Goal: Find specific page/section: Find specific page/section

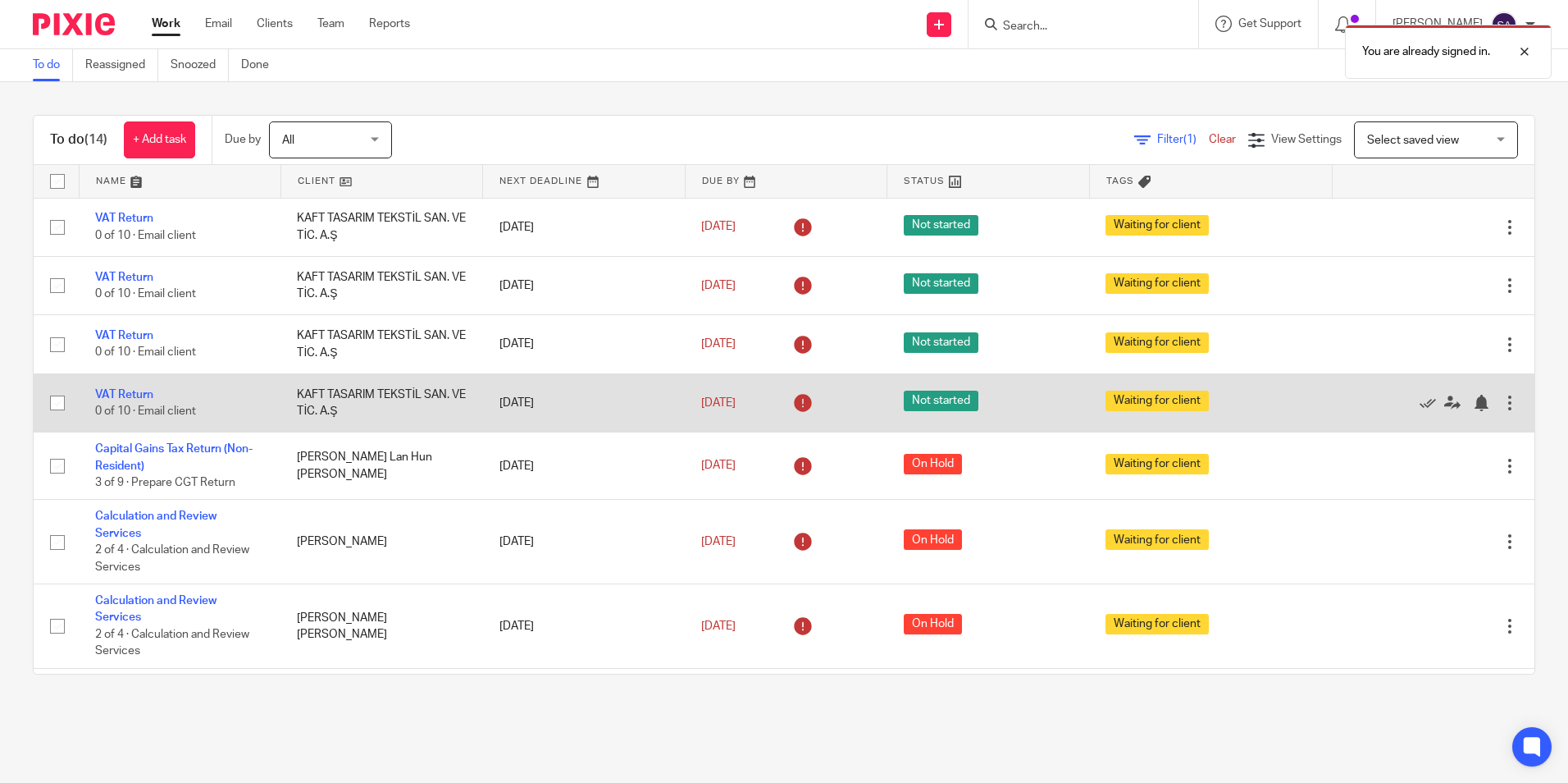
scroll to position [449, 0]
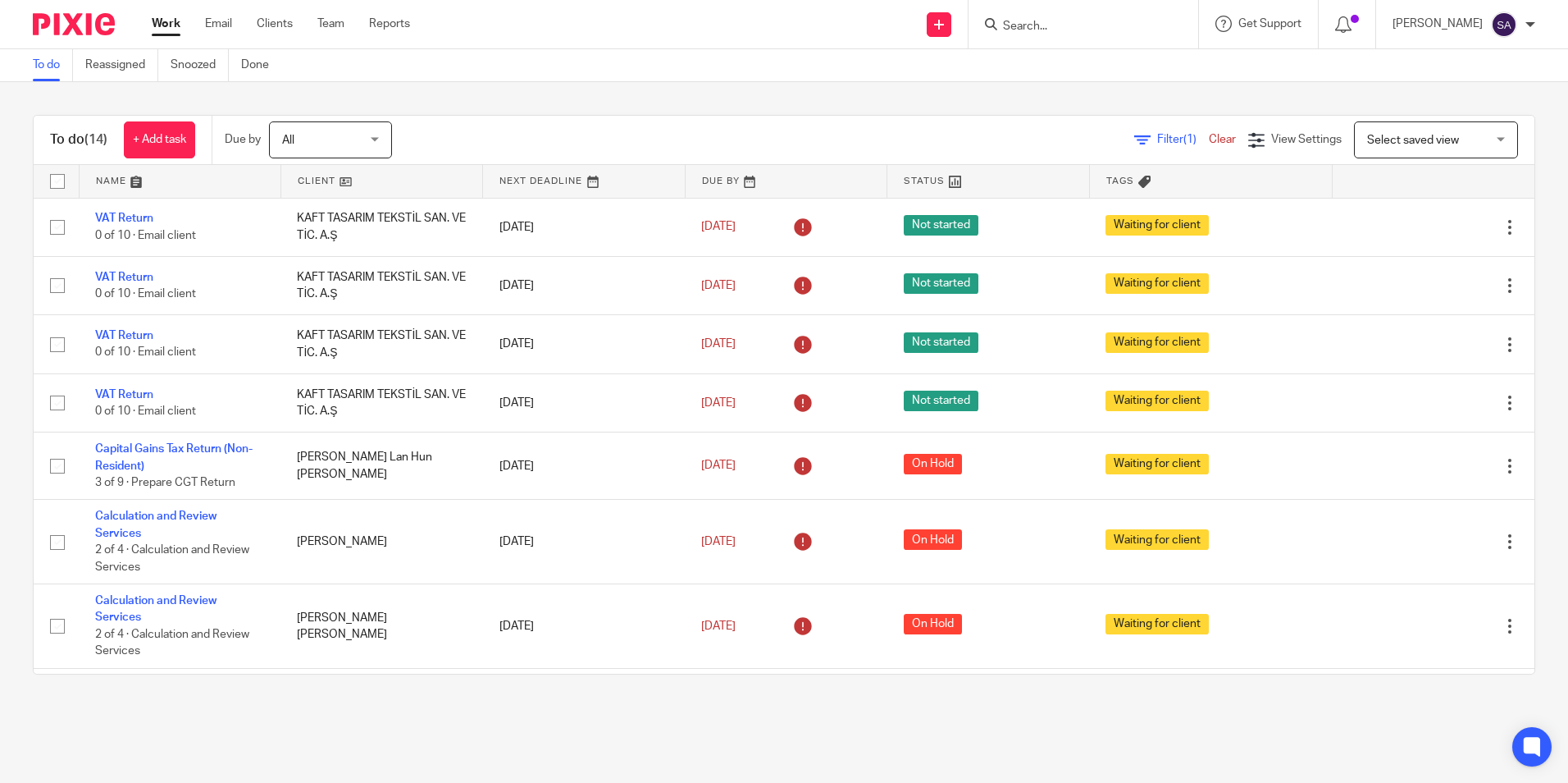
click at [1053, 29] on input "Search" at bounding box center [1075, 26] width 147 height 15
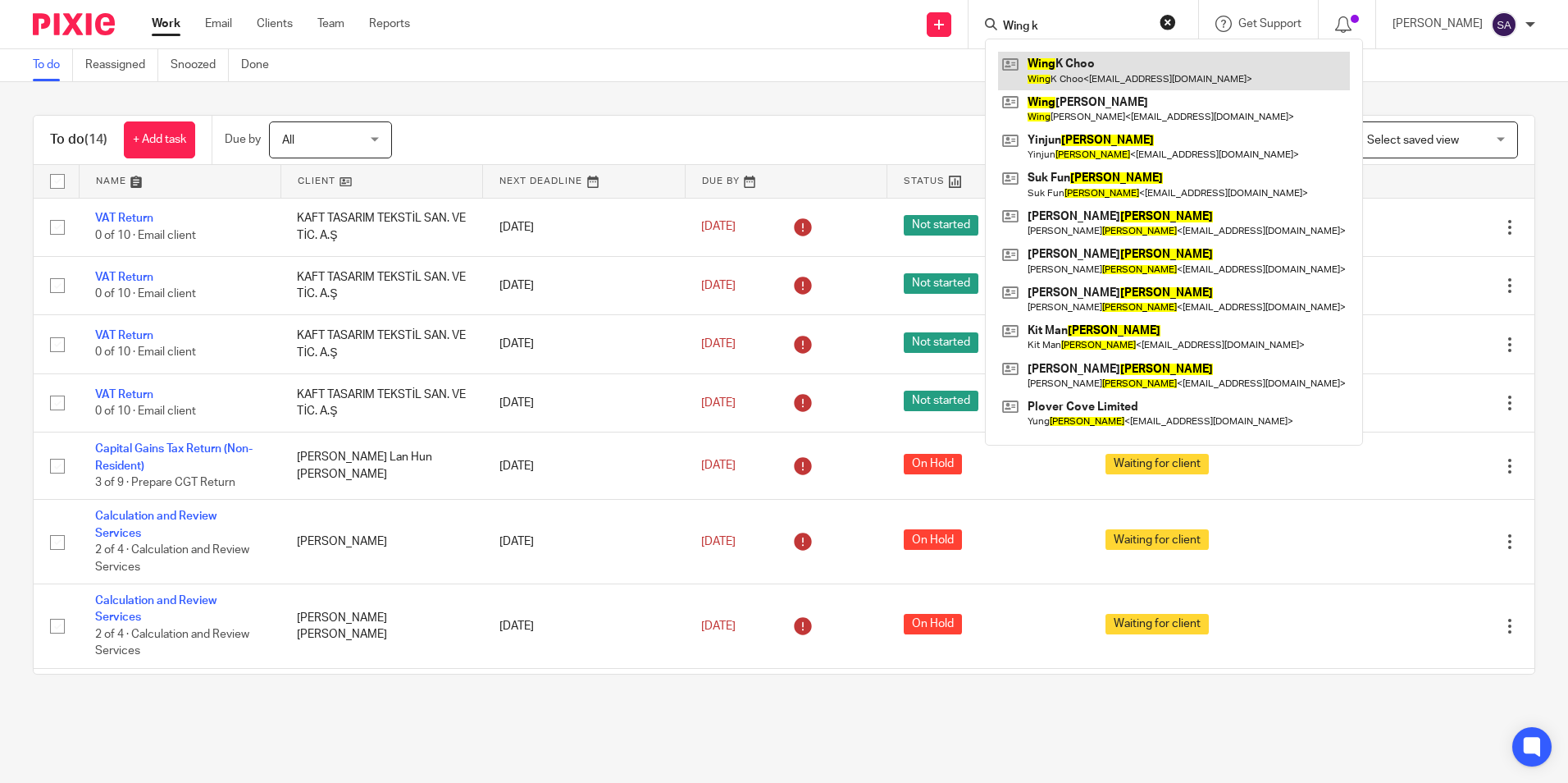
type input "Wing k"
click at [1090, 79] on link at bounding box center [1174, 70] width 352 height 38
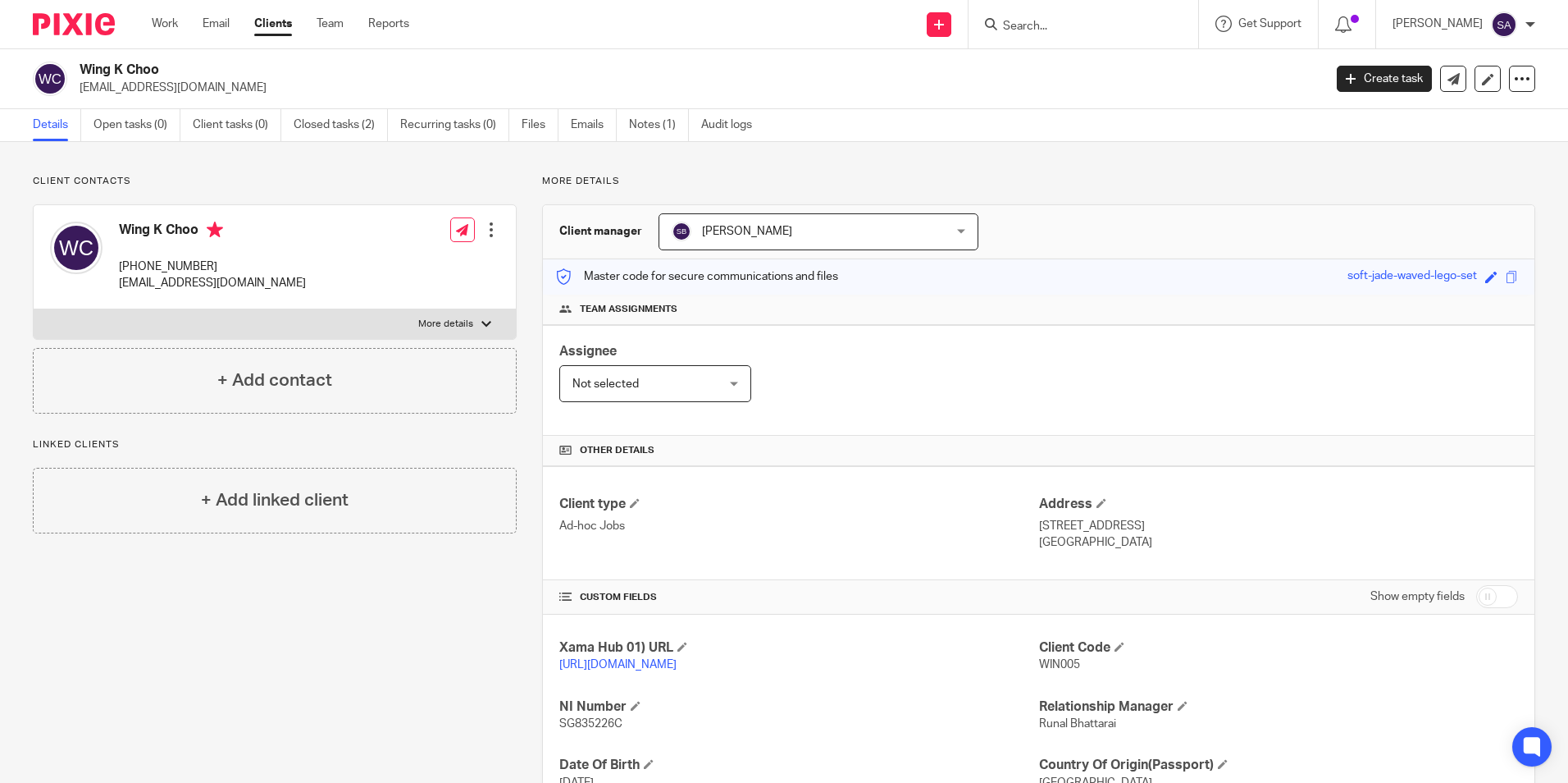
click at [1031, 23] on input "Search" at bounding box center [1075, 26] width 147 height 15
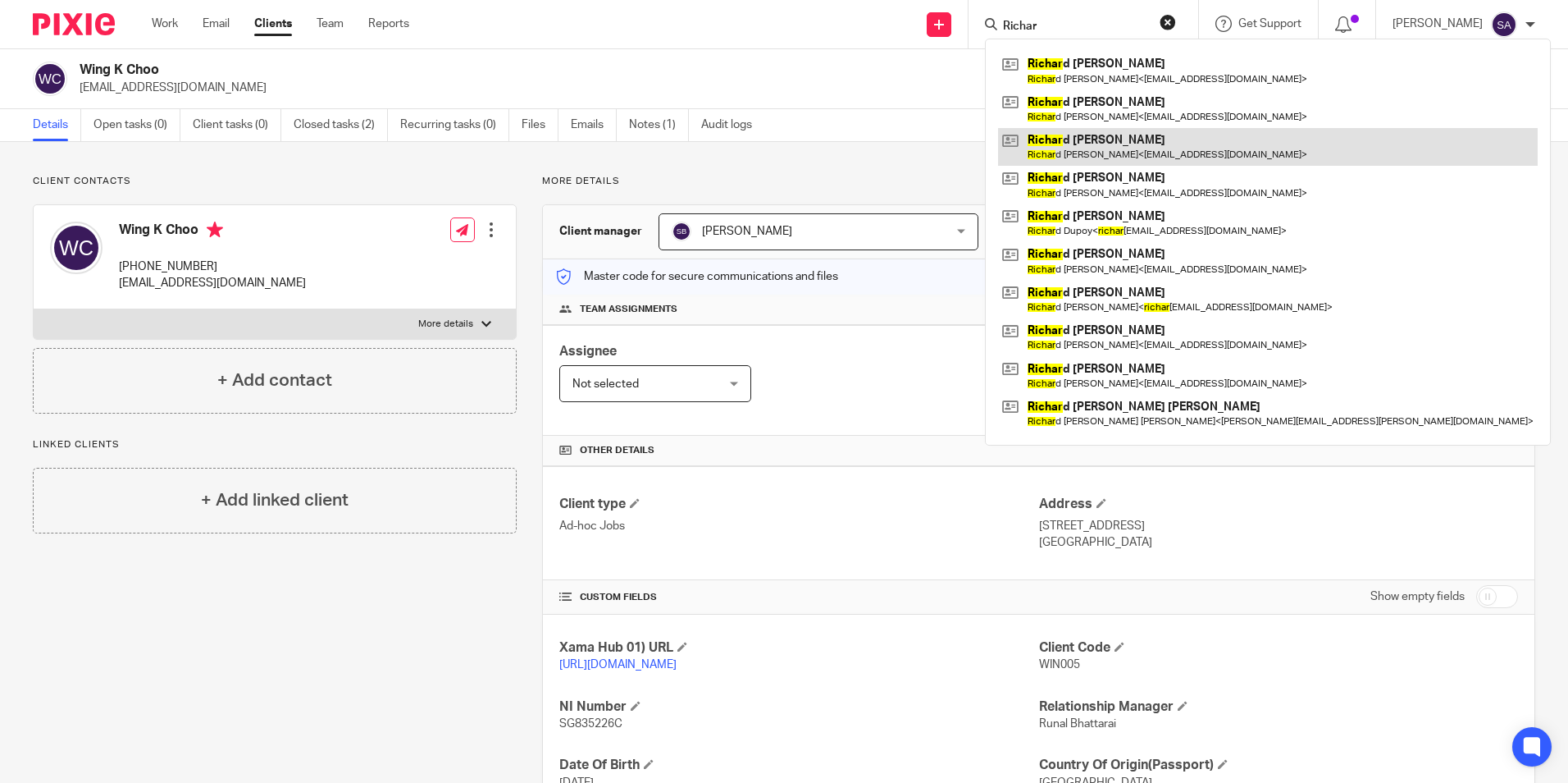
type input "Richar"
click at [1080, 142] on link at bounding box center [1269, 146] width 540 height 38
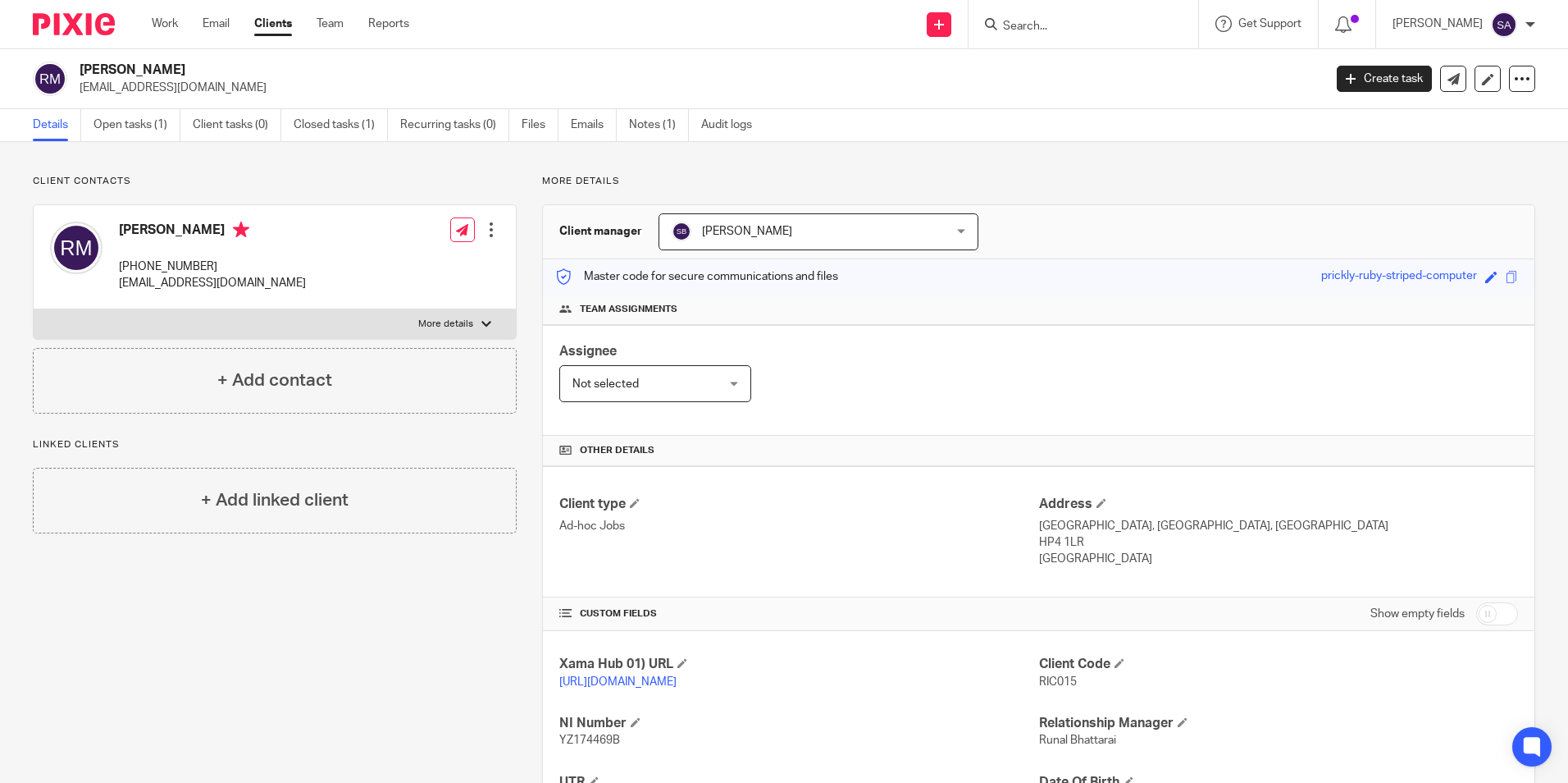
click at [1070, 30] on input "Search" at bounding box center [1075, 26] width 147 height 15
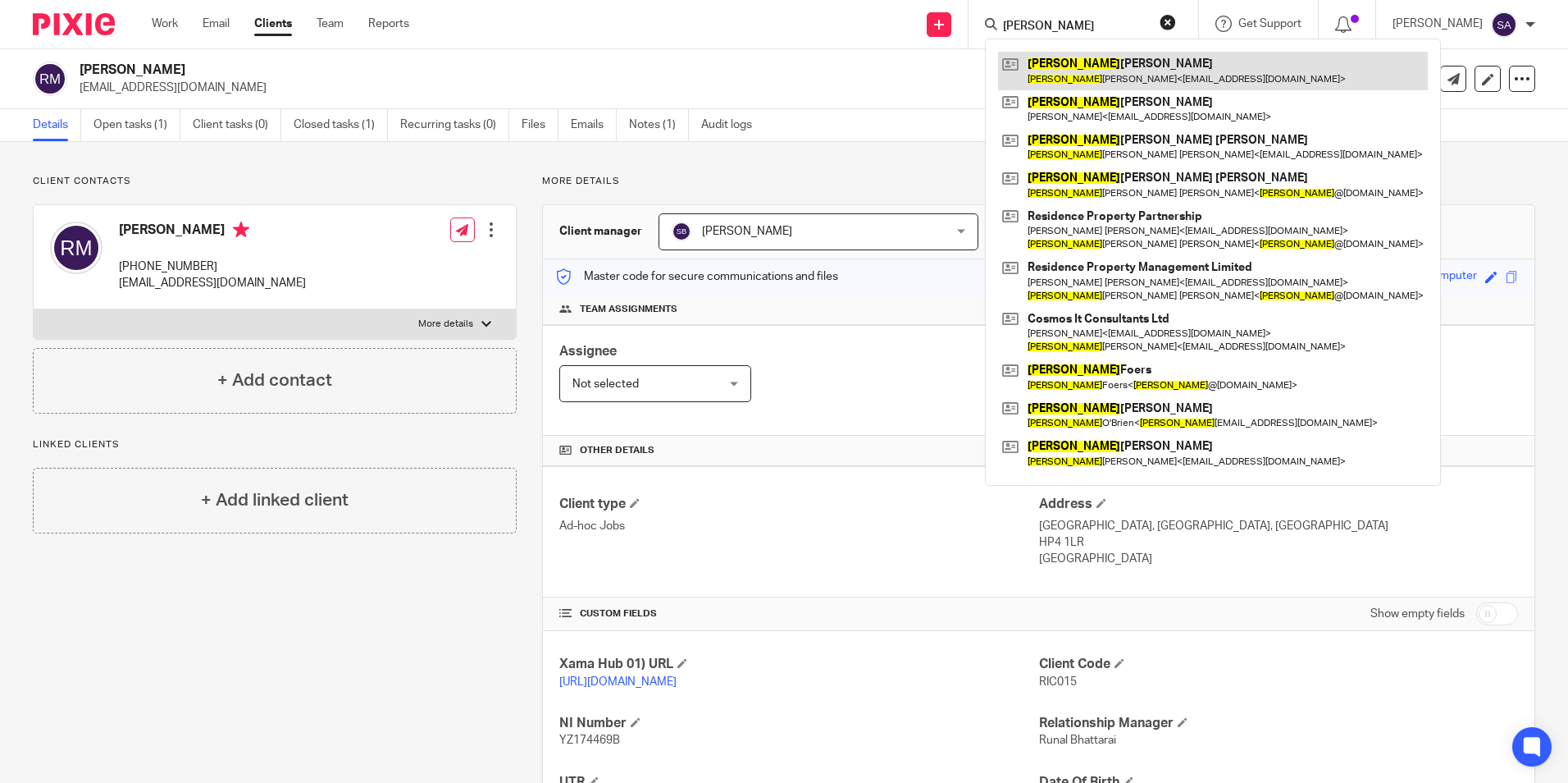
type input "Janet"
click at [1103, 65] on link at bounding box center [1213, 70] width 430 height 38
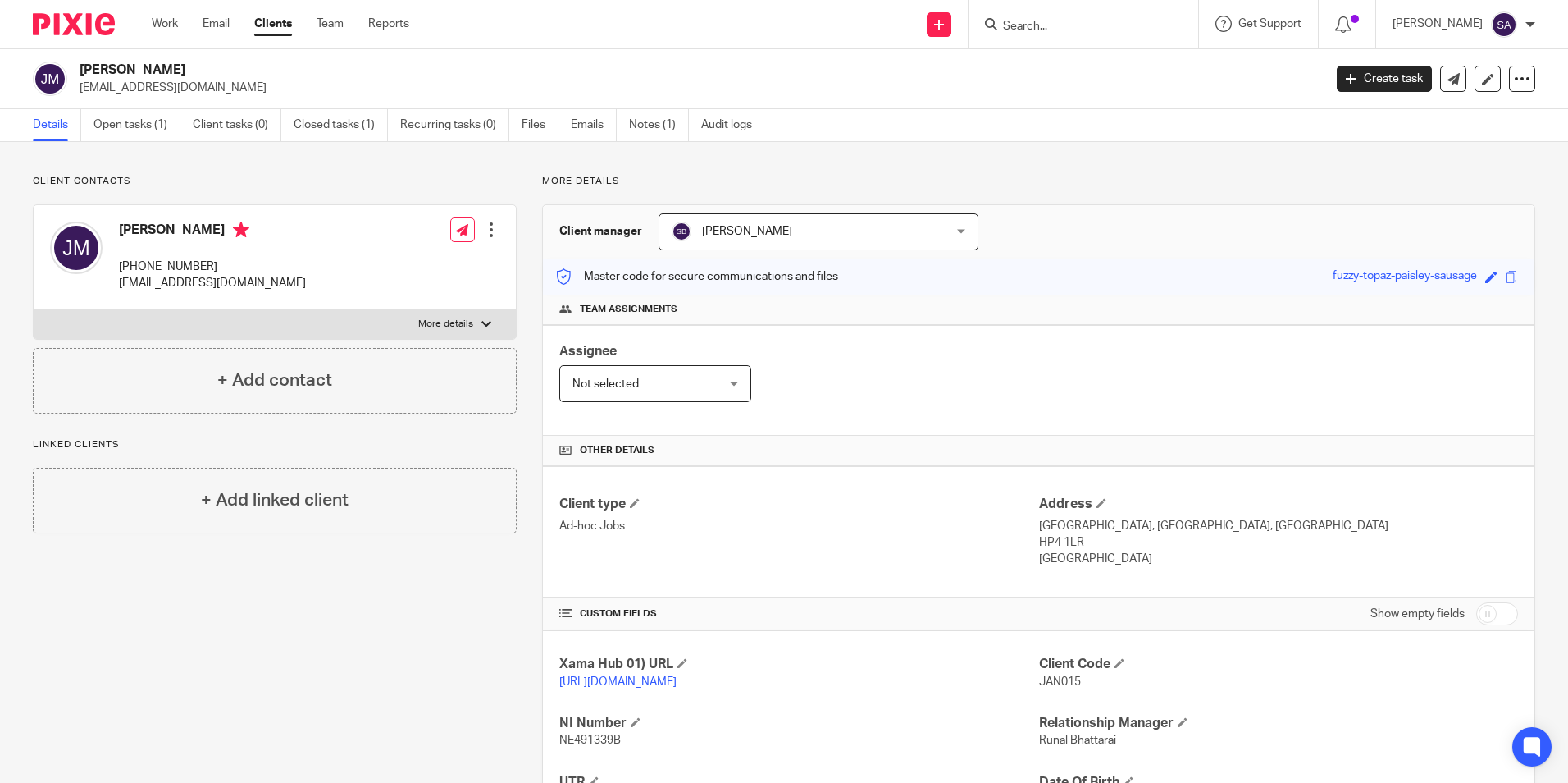
click at [1029, 44] on div at bounding box center [1084, 24] width 230 height 49
click at [1039, 28] on input "Search" at bounding box center [1075, 26] width 147 height 15
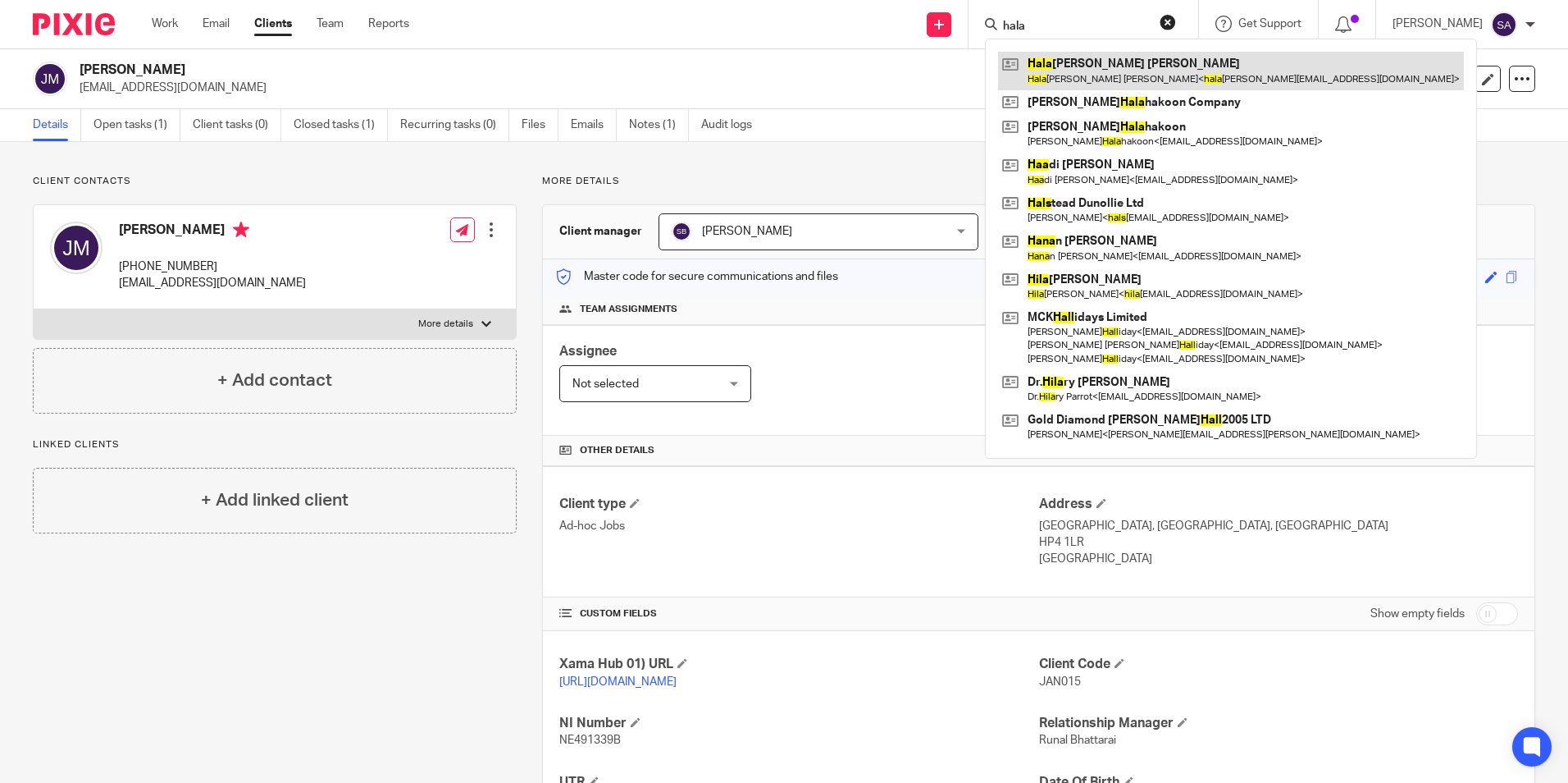
type input "hala"
click at [1069, 59] on link at bounding box center [1232, 70] width 466 height 38
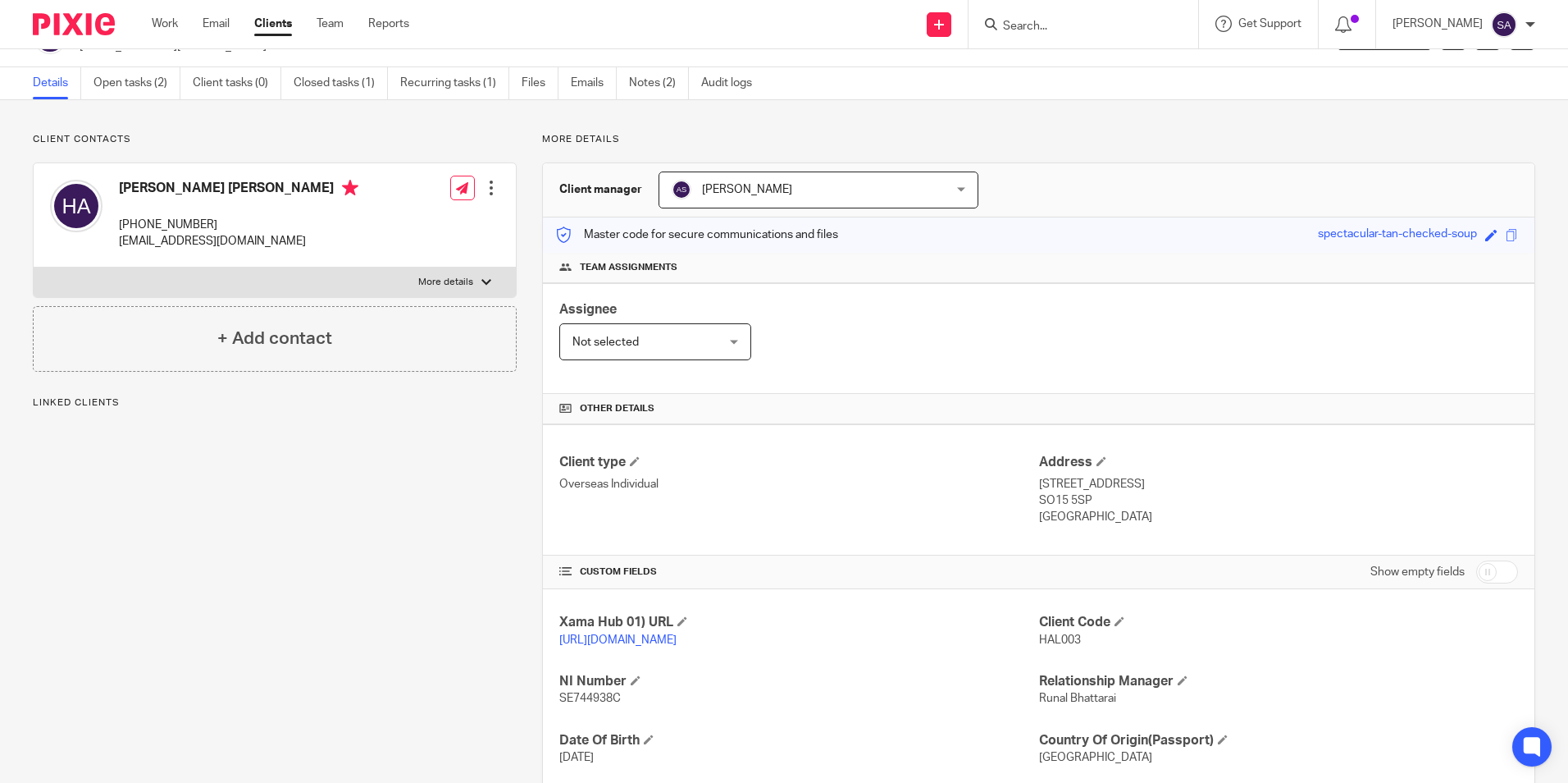
scroll to position [82, 0]
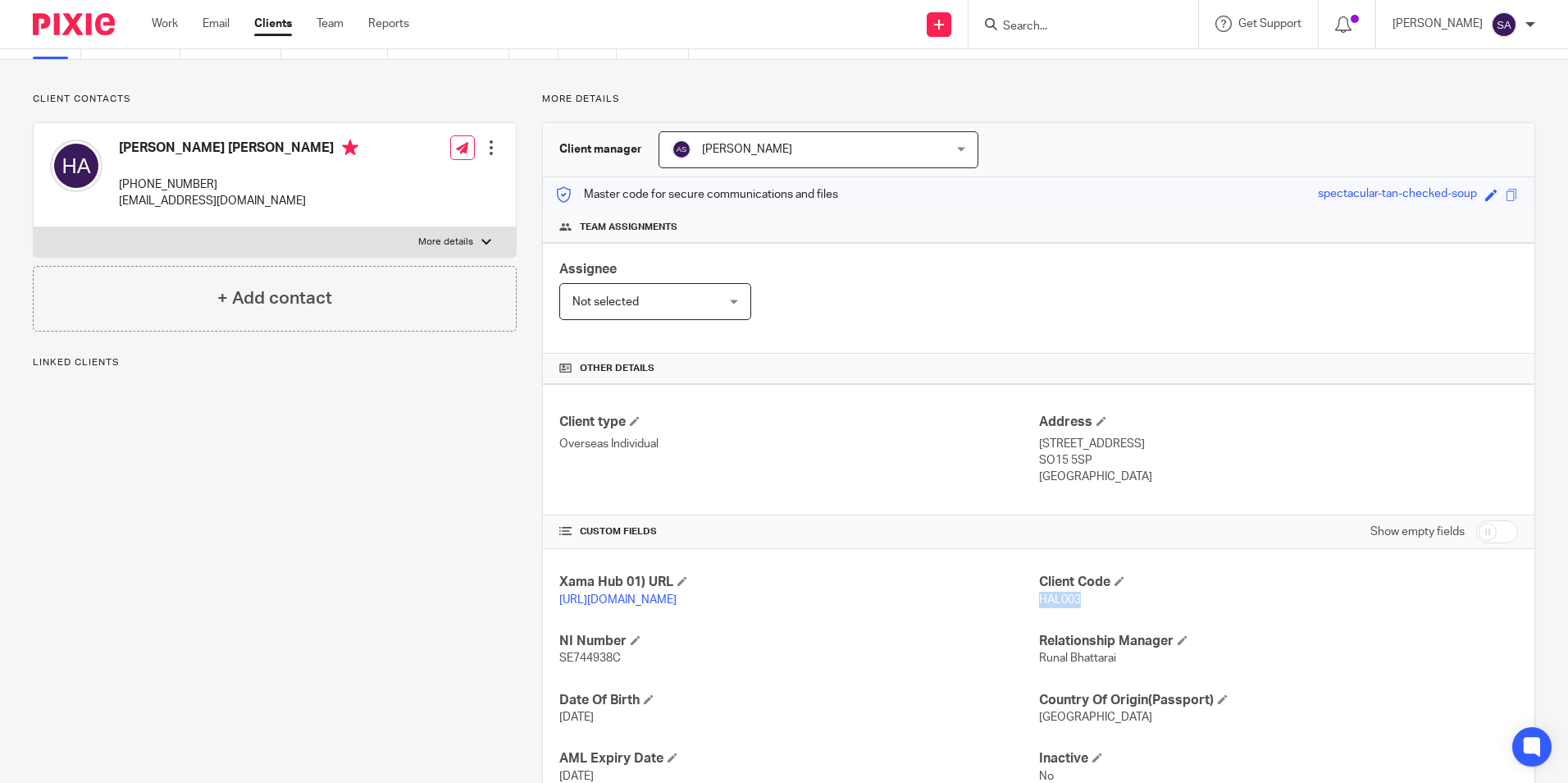
drag, startPoint x: 1032, startPoint y: 602, endPoint x: 1077, endPoint y: 596, distance: 45.4
click at [1077, 596] on p "HAL003" at bounding box center [1278, 600] width 479 height 17
copy span "HAL003"
click at [1035, 28] on input "Search" at bounding box center [1075, 26] width 147 height 15
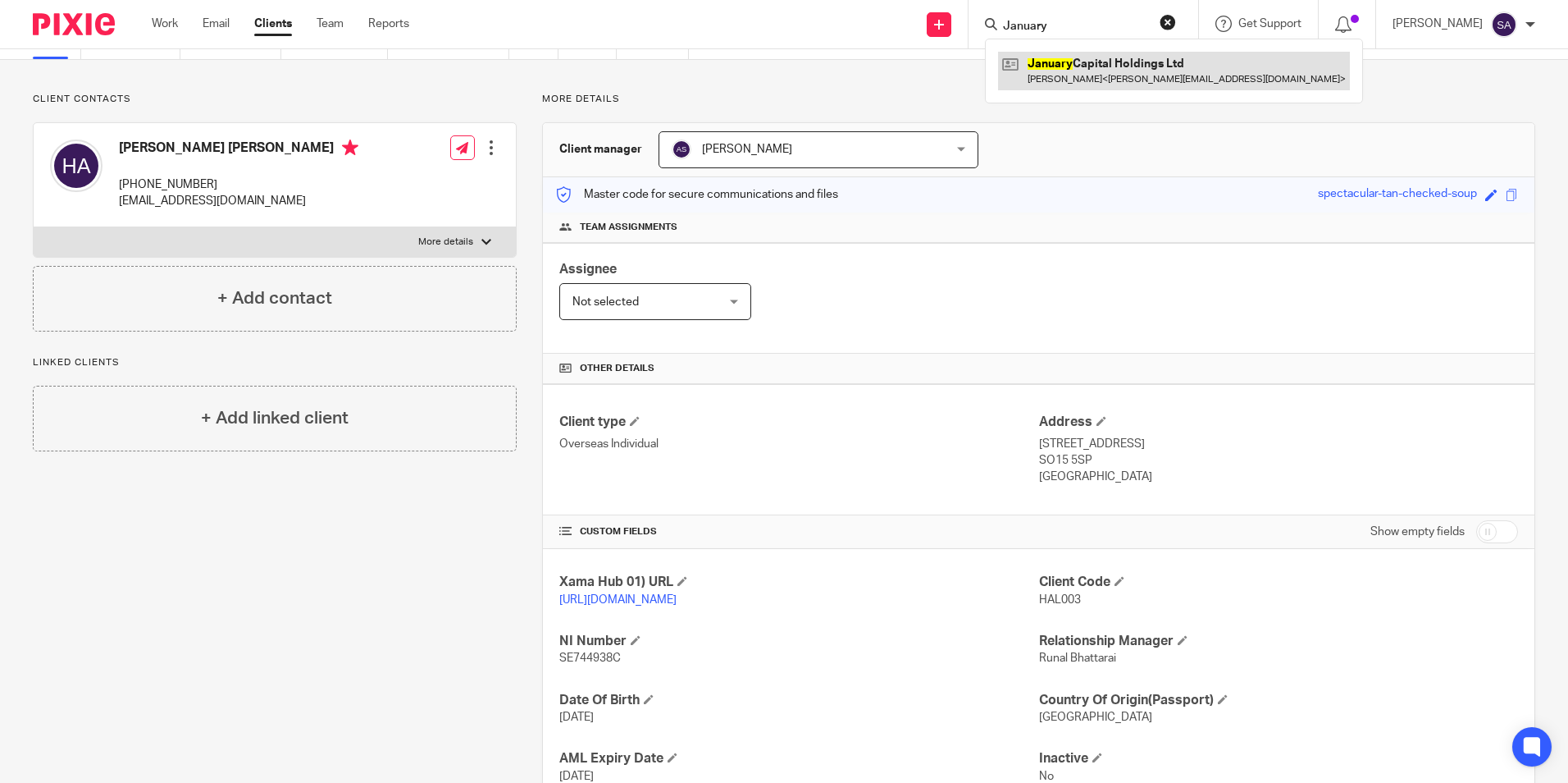
type input "January"
click at [1088, 78] on link at bounding box center [1174, 70] width 352 height 38
